Goal: Find specific page/section: Find specific page/section

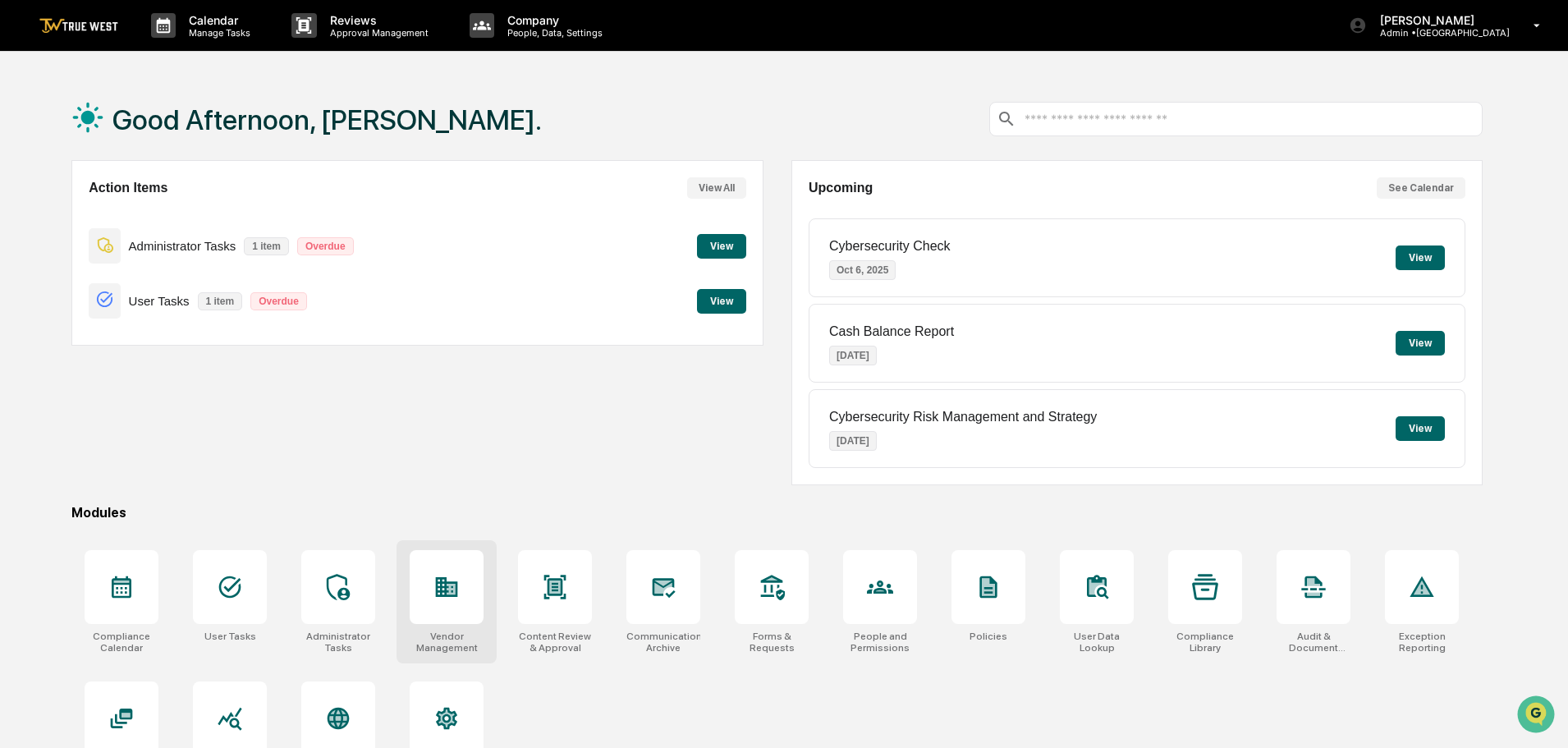
click at [443, 599] on icon at bounding box center [446, 587] width 27 height 27
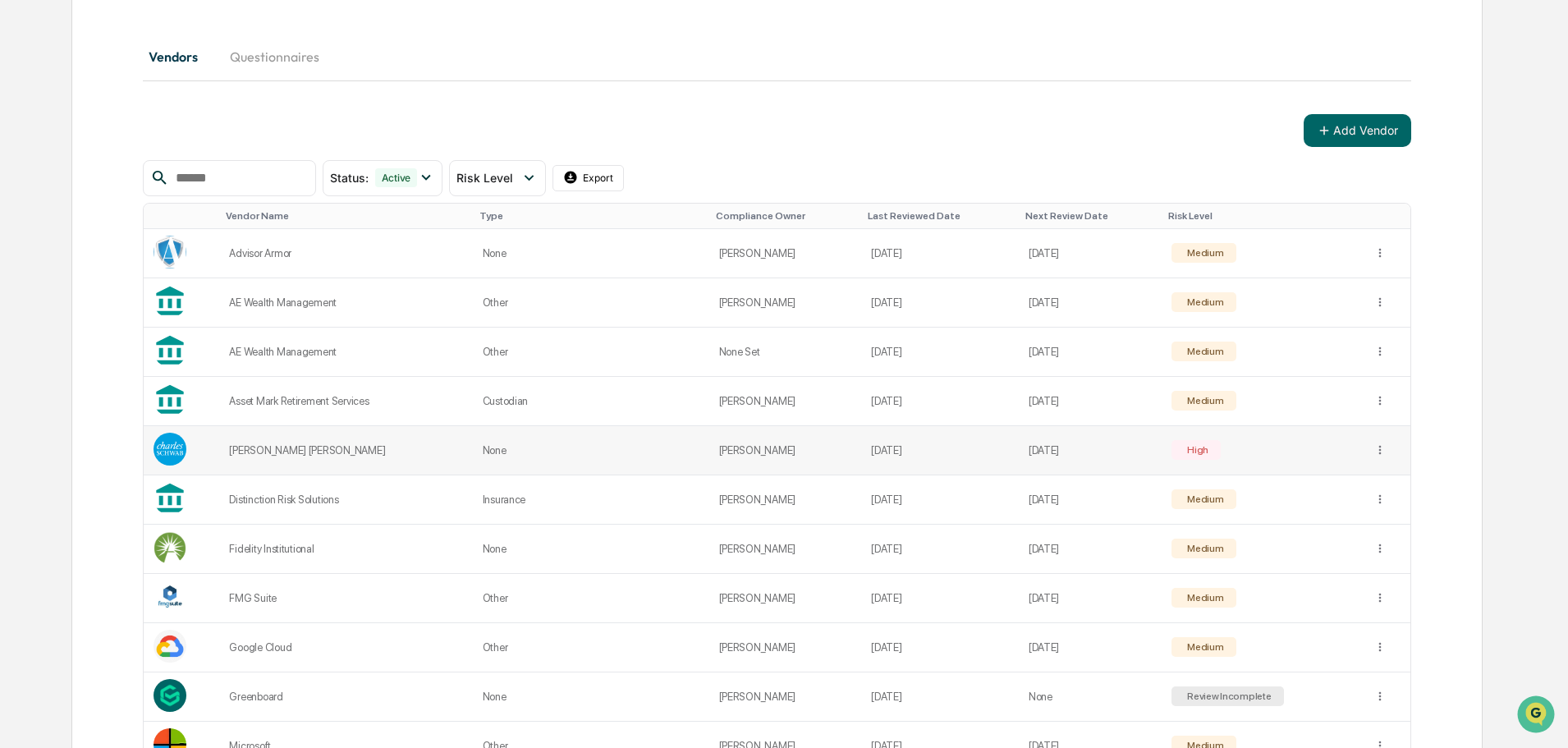
scroll to position [246, 0]
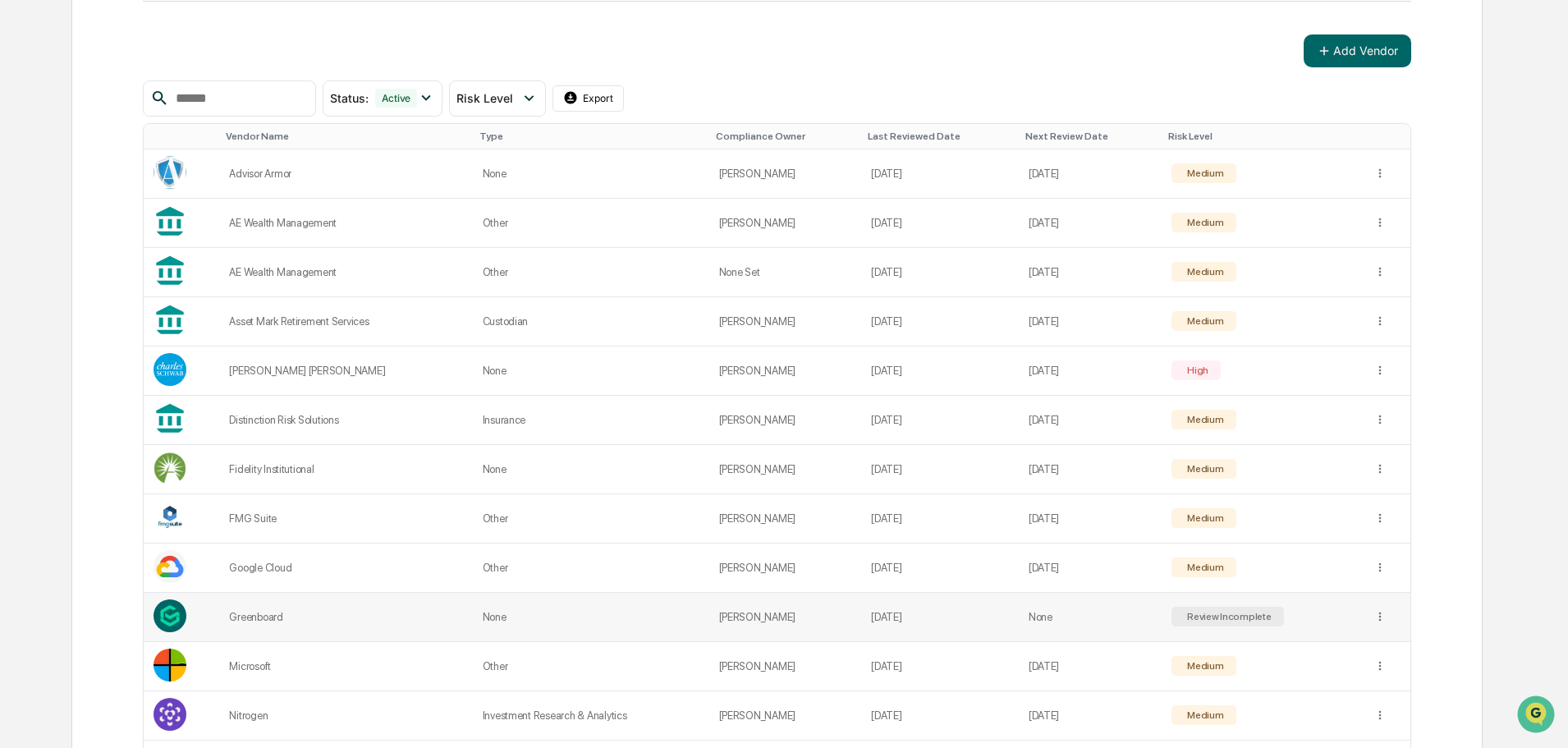
click at [758, 620] on td "[PERSON_NAME]" at bounding box center [785, 617] width 153 height 49
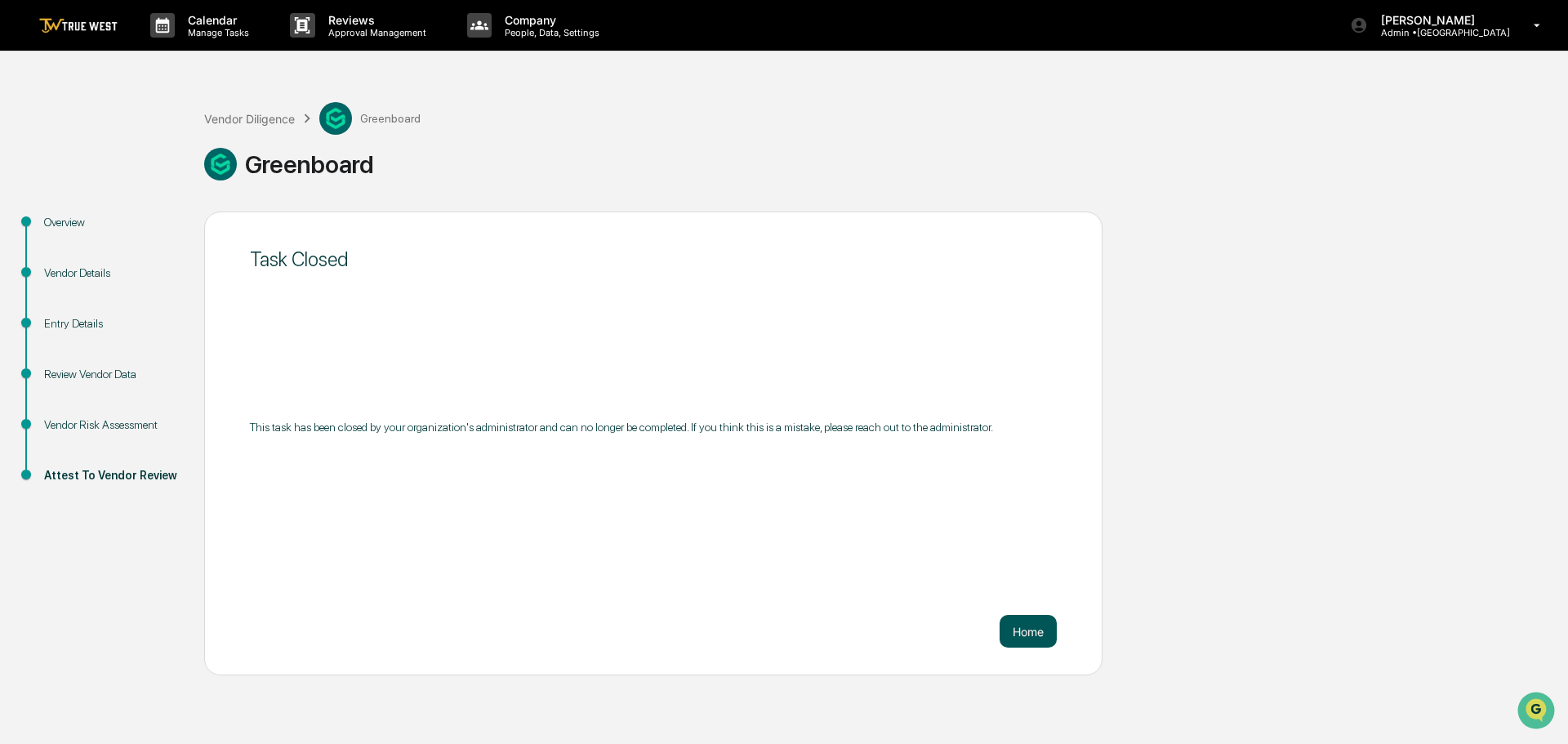
click at [1032, 633] on button "Home" at bounding box center [1028, 630] width 57 height 32
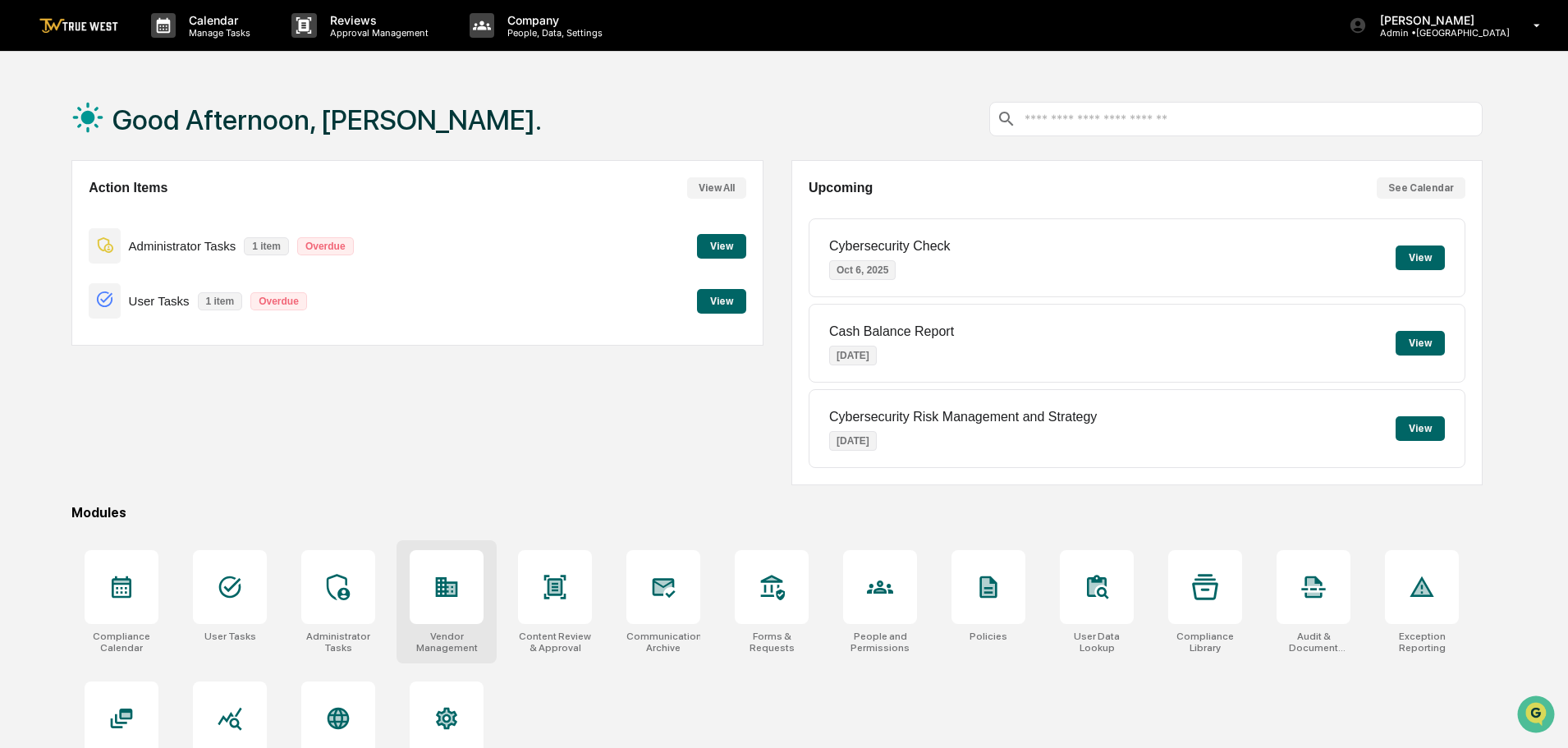
click at [458, 592] on icon at bounding box center [447, 587] width 23 height 20
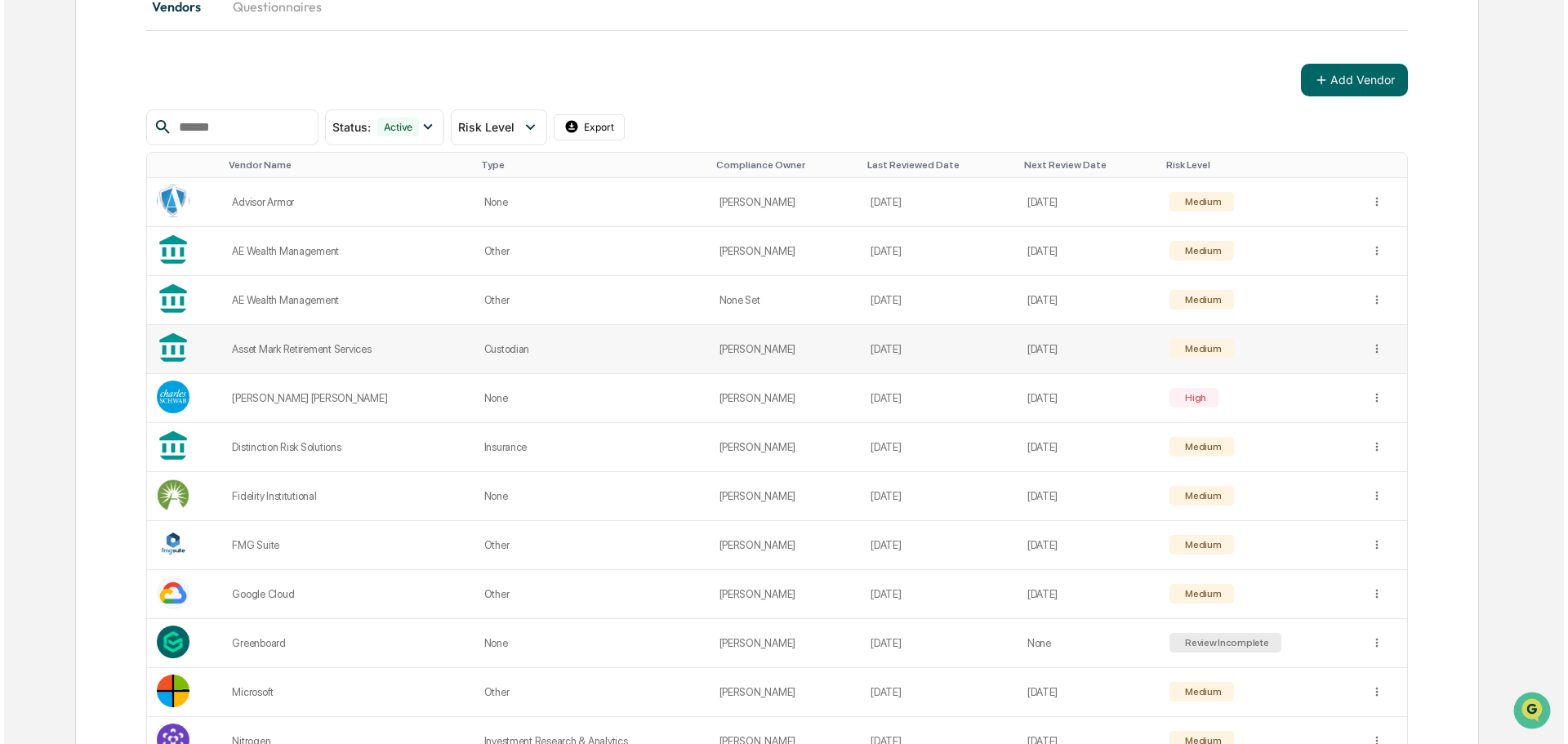
scroll to position [245, 0]
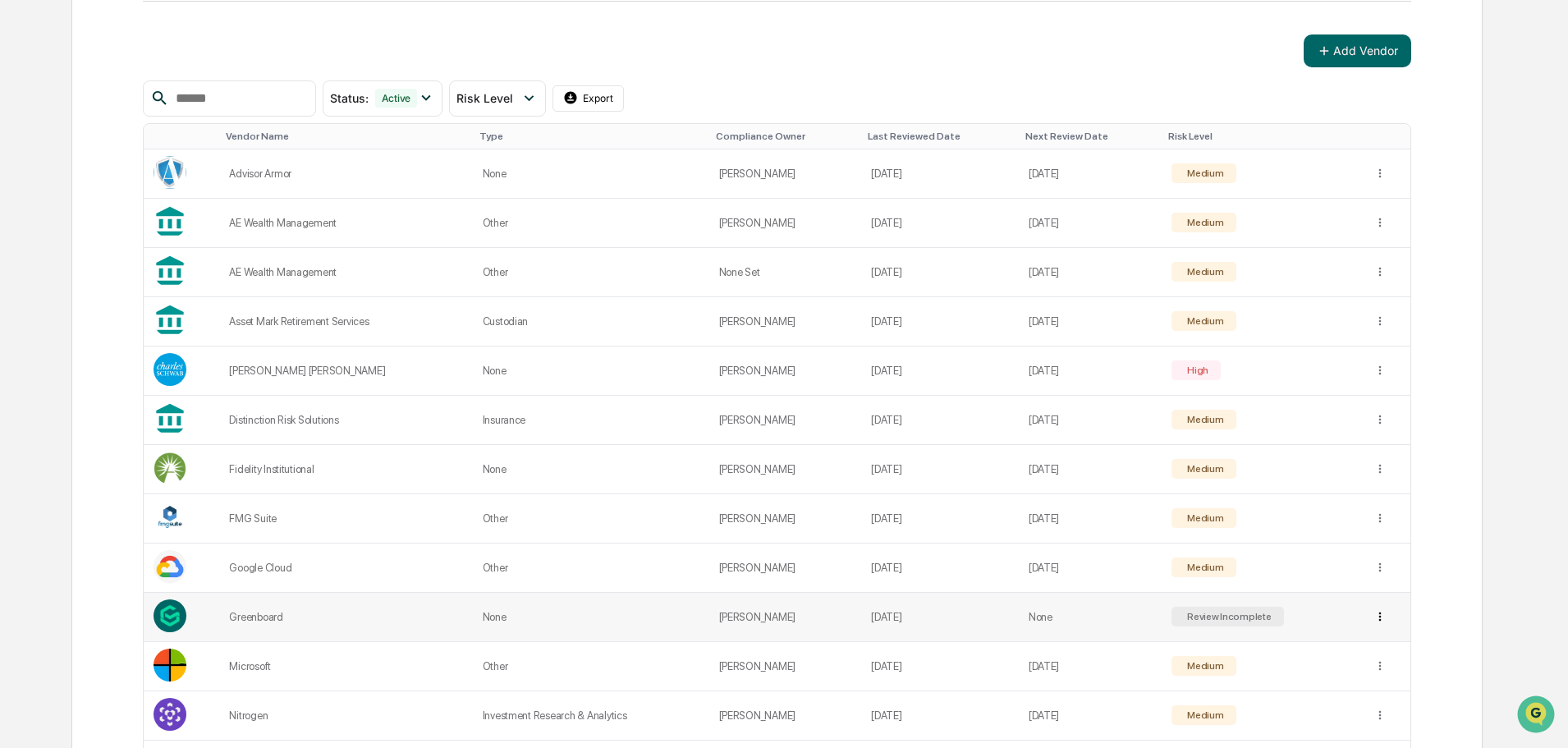
click at [1378, 502] on html "Calendar Manage Tasks Reviews Approval Management Company People, Data, Setting…" at bounding box center [784, 128] width 1568 height 748
click at [1368, 648] on div "View Details" at bounding box center [1384, 650] width 171 height 27
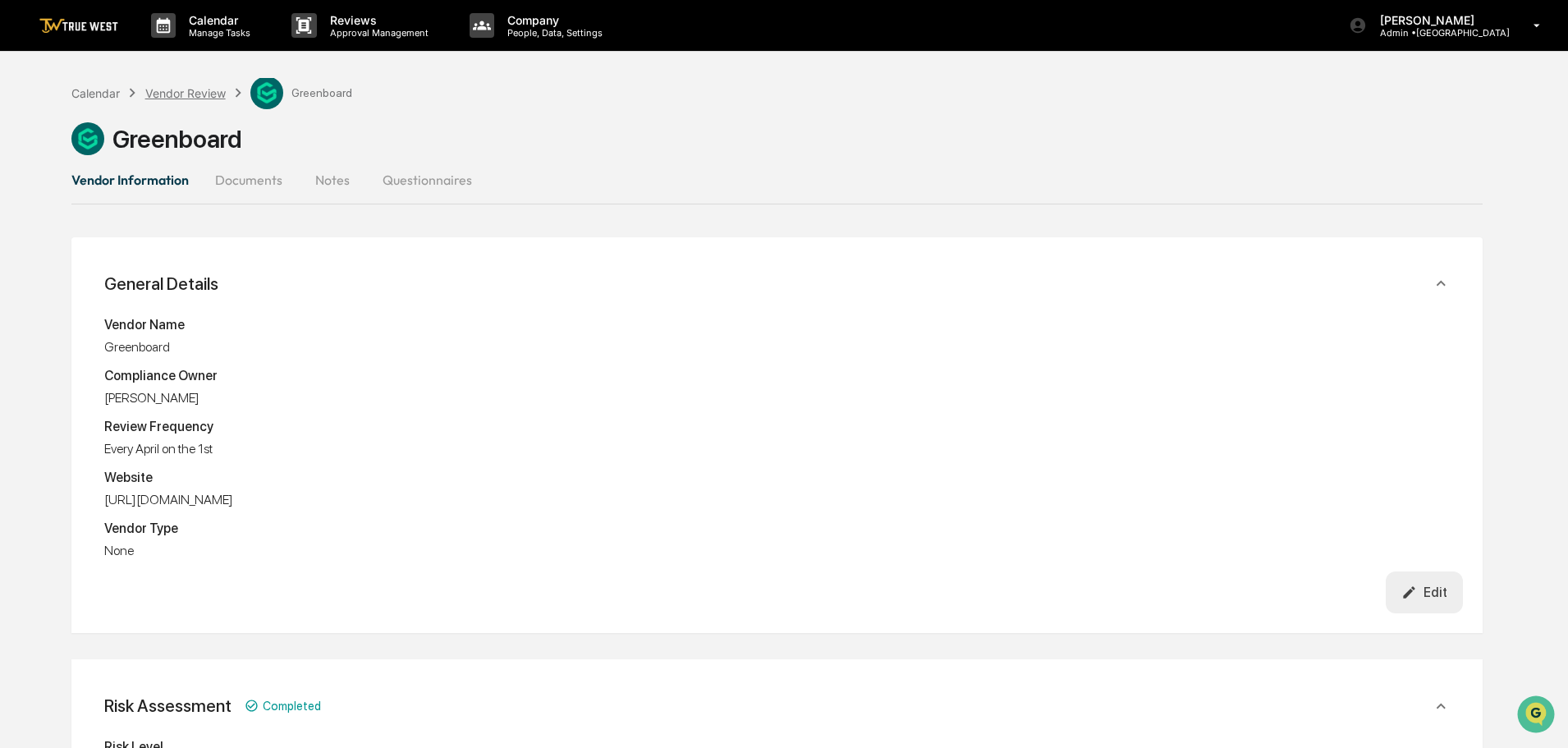
click at [186, 93] on div "Vendor Review" at bounding box center [186, 94] width 81 height 14
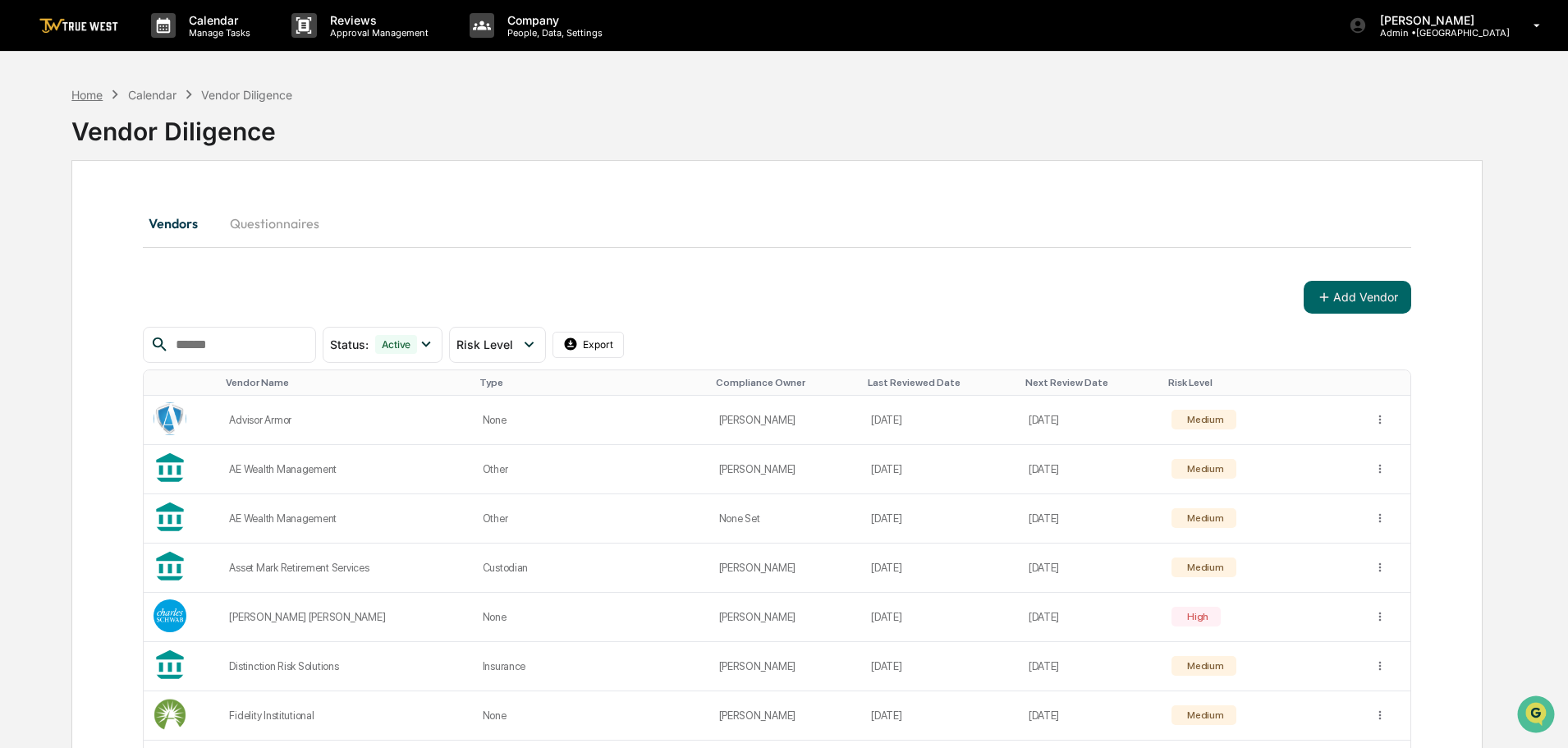
click at [88, 95] on div "Home" at bounding box center [88, 94] width 31 height 14
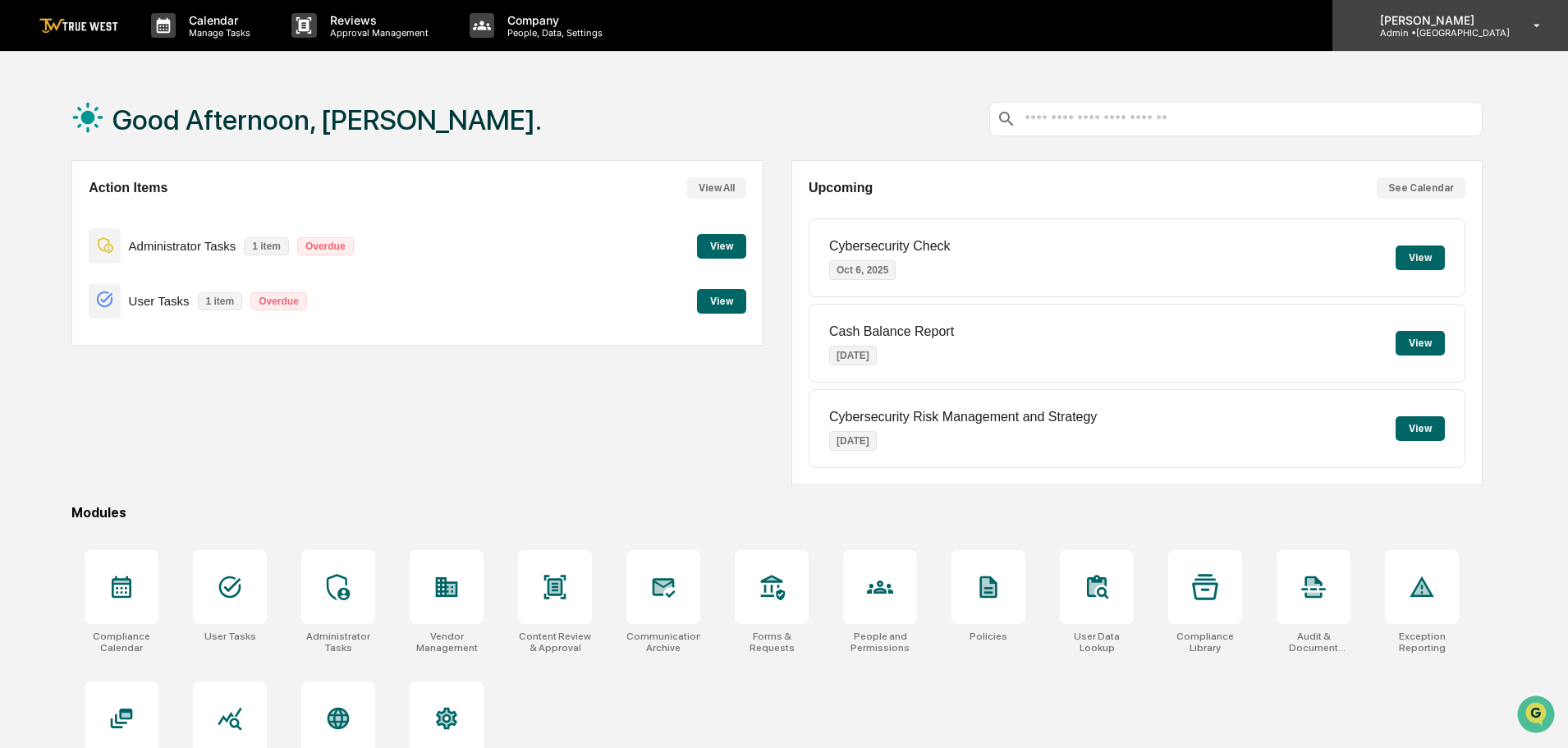
click at [1463, 28] on p "Admin • Park Square" at bounding box center [1438, 33] width 143 height 12
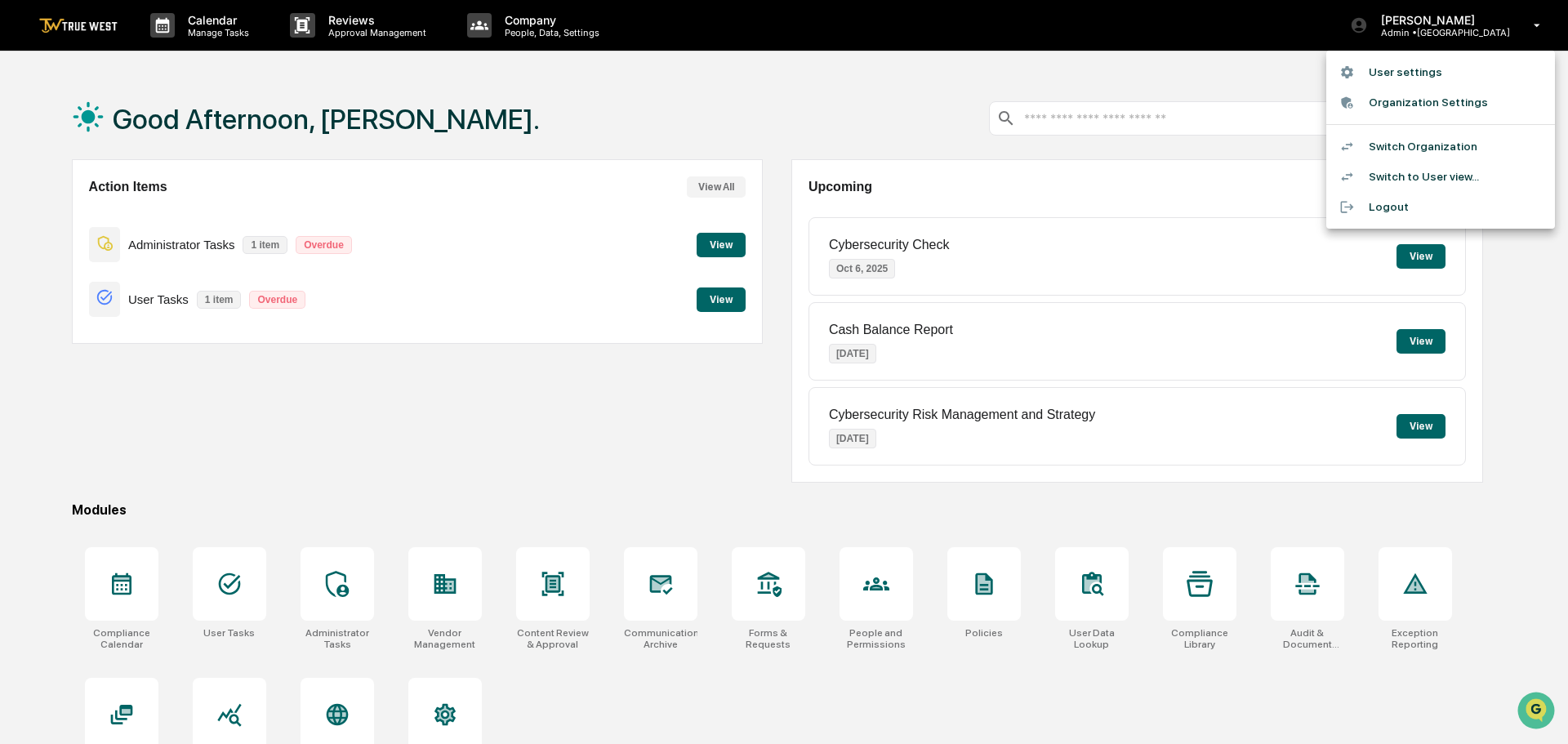
click at [1410, 150] on li "Switch Organization" at bounding box center [1441, 146] width 229 height 30
